Goal: Check status: Check status

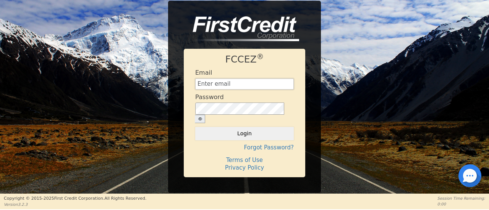
type input "[EMAIL_ADDRESS][DOMAIN_NAME]"
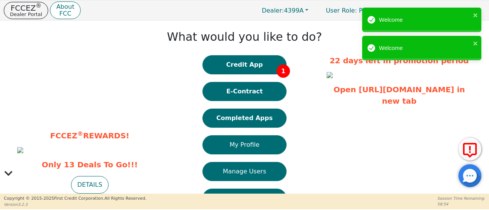
click at [255, 118] on button "Completed Apps" at bounding box center [244, 118] width 84 height 19
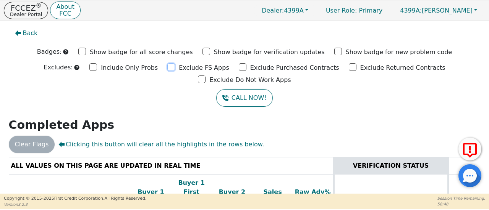
drag, startPoint x: 129, startPoint y: 66, endPoint x: 173, endPoint y: 75, distance: 44.8
click at [167, 66] on input "Exclude FS Apps" at bounding box center [171, 67] width 8 height 8
checkbox input "true"
drag, startPoint x: 195, startPoint y: 67, endPoint x: 286, endPoint y: 67, distance: 90.5
click at [239, 67] on input "Exclude Purchased Contracts" at bounding box center [243, 67] width 8 height 8
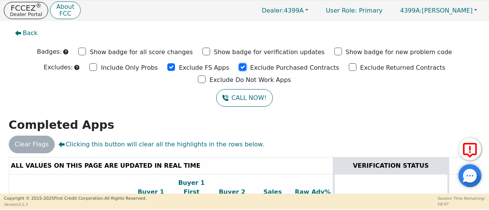
checkbox input "true"
click at [349, 67] on div "Exclude Returned Contracts" at bounding box center [397, 66] width 97 height 11
click at [291, 74] on div "Exclude Do Not Work Apps" at bounding box center [244, 79] width 93 height 11
click at [205, 76] on input "Exclude Do Not Work Apps" at bounding box center [202, 80] width 8 height 8
checkbox input "true"
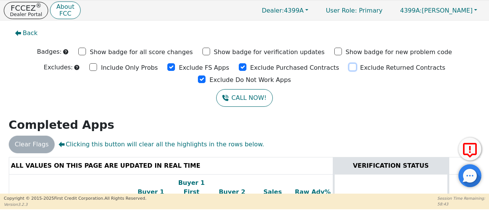
click at [349, 67] on input "Exclude Returned Contracts" at bounding box center [353, 67] width 8 height 8
checkbox input "true"
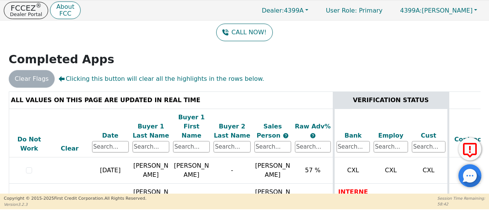
scroll to position [76, 0]
